Goal: Information Seeking & Learning: Learn about a topic

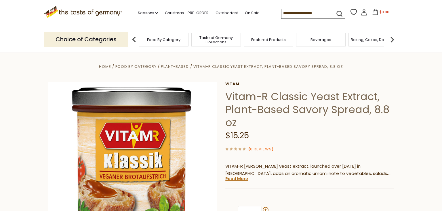
scroll to position [51, 0]
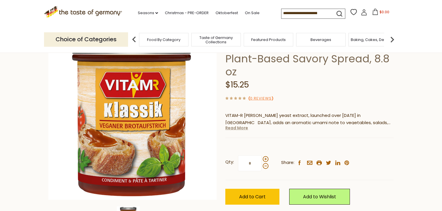
click at [238, 130] on link "Read More" at bounding box center [237, 128] width 23 height 6
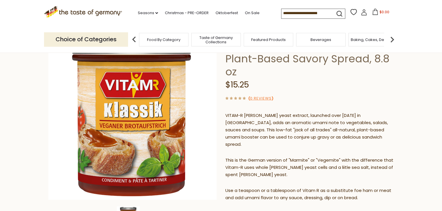
click at [420, 128] on section "Home Food By Category Plant-Based Vitam-R Classic Yeast Extract, Plant-Based Sa…" at bounding box center [221, 196] width 442 height 391
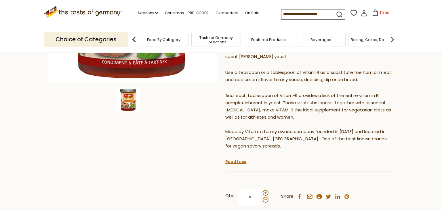
scroll to position [176, 0]
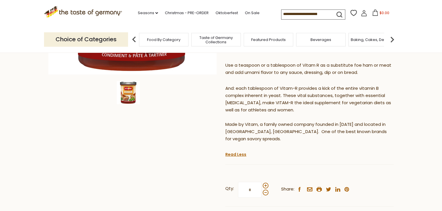
click at [420, 128] on section "Home Food By Category Plant-Based Vitam-R Classic Yeast Extract, Plant-Based Sa…" at bounding box center [221, 71] width 442 height 391
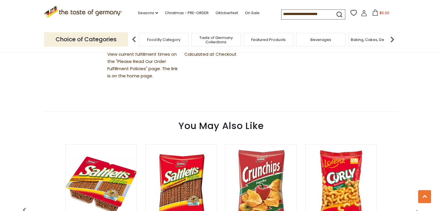
scroll to position [483, 0]
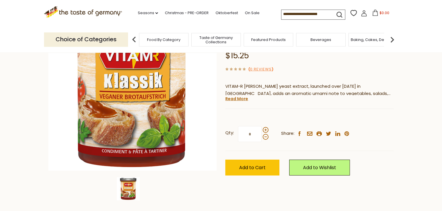
scroll to position [46, 0]
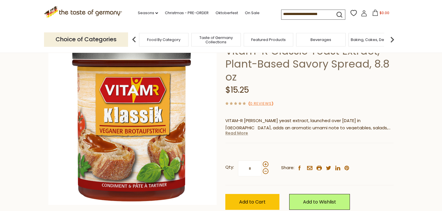
click at [238, 134] on link "Read More" at bounding box center [237, 133] width 23 height 6
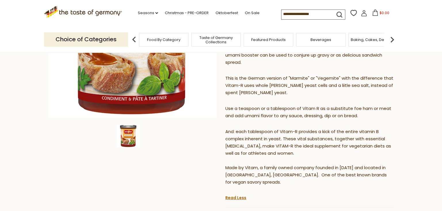
scroll to position [132, 0]
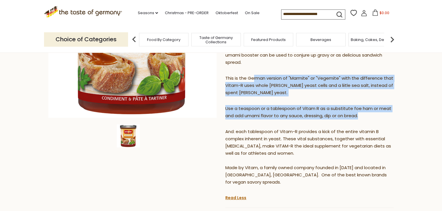
drag, startPoint x: 255, startPoint y: 72, endPoint x: 387, endPoint y: 114, distance: 138.9
click at [387, 114] on div "VITAM-R baker's yeast extract, launched over 100 years ago in Germany, adds an …" at bounding box center [310, 110] width 168 height 168
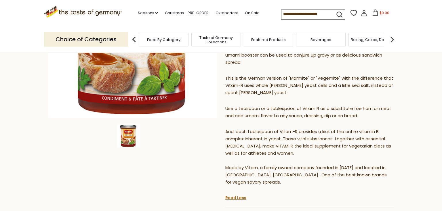
click at [387, 114] on div "VITAM-R baker's yeast extract, launched over 100 years ago in Germany, adds an …" at bounding box center [310, 110] width 168 height 168
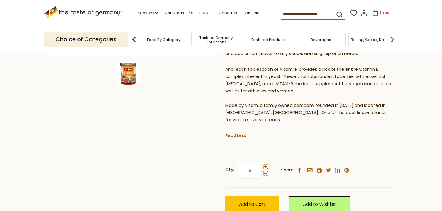
scroll to position [195, 0]
click at [387, 114] on div "VITAM-R baker's yeast extract, launched over 100 years ago in Germany, adds an …" at bounding box center [310, 47] width 168 height 168
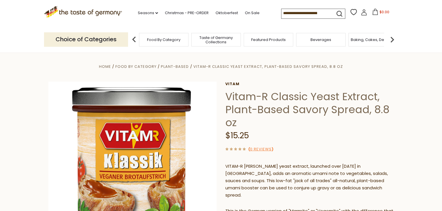
click at [287, 175] on p "VITAM-R [PERSON_NAME] yeast extract, launched over [DATE] in [GEOGRAPHIC_DATA],…" at bounding box center [310, 180] width 168 height 36
